Goal: Obtain resource: Obtain resource

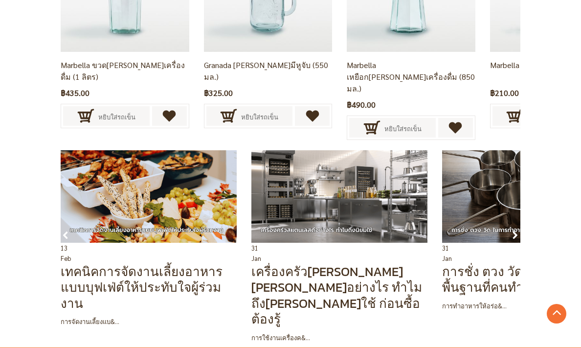
scroll to position [2327, 0]
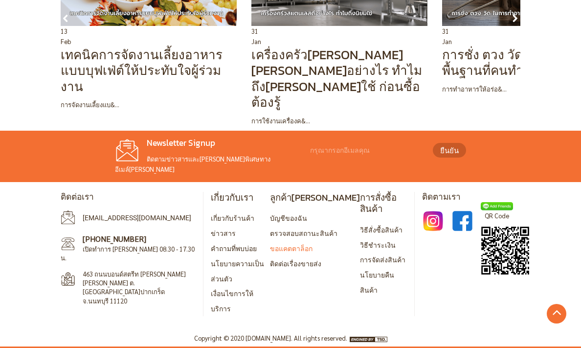
click at [313, 252] on link "ขอแคตตาล็อก" at bounding box center [291, 248] width 43 height 9
click at [444, 232] on img at bounding box center [433, 221] width 22 height 22
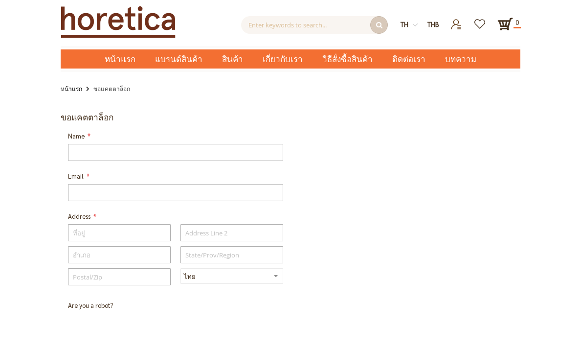
click at [61, 22] on img at bounding box center [118, 22] width 115 height 32
click at [105, 56] on span "หน้าแรก" at bounding box center [120, 59] width 31 height 13
click at [105, 61] on span "หน้าแรก" at bounding box center [120, 59] width 31 height 13
